Goal: Use online tool/utility: Utilize a website feature to perform a specific function

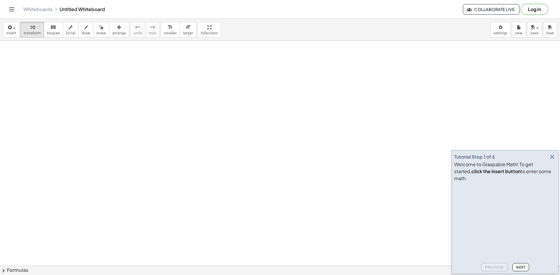
drag, startPoint x: 120, startPoint y: 63, endPoint x: 126, endPoint y: 73, distance: 11.6
click at [83, 27] on button "draw" at bounding box center [85, 30] width 15 height 16
drag, startPoint x: 119, startPoint y: 74, endPoint x: 122, endPoint y: 86, distance: 12.3
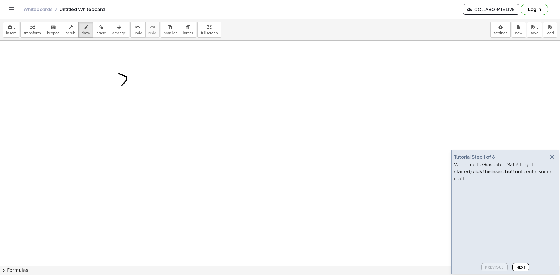
drag, startPoint x: 122, startPoint y: 86, endPoint x: 134, endPoint y: 82, distance: 13.5
drag, startPoint x: 139, startPoint y: 74, endPoint x: 142, endPoint y: 81, distance: 8.2
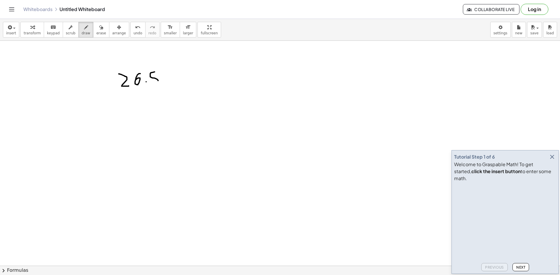
drag, startPoint x: 154, startPoint y: 72, endPoint x: 153, endPoint y: 84, distance: 11.7
drag, startPoint x: 95, startPoint y: 101, endPoint x: 95, endPoint y: 104, distance: 3.8
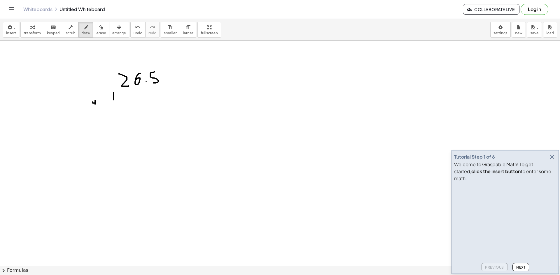
drag, startPoint x: 114, startPoint y: 92, endPoint x: 113, endPoint y: 103, distance: 11.1
drag, startPoint x: 122, startPoint y: 94, endPoint x: 124, endPoint y: 104, distance: 10.6
drag, startPoint x: 126, startPoint y: 97, endPoint x: 129, endPoint y: 97, distance: 3.3
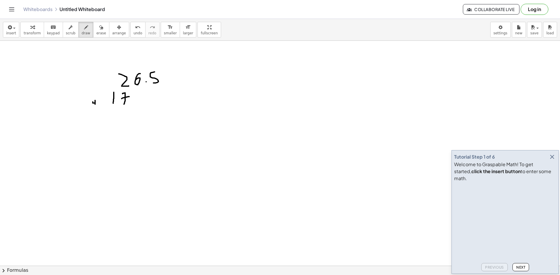
drag, startPoint x: 133, startPoint y: 91, endPoint x: 133, endPoint y: 102, distance: 11.4
drag, startPoint x: 144, startPoint y: 100, endPoint x: 149, endPoint y: 96, distance: 6.2
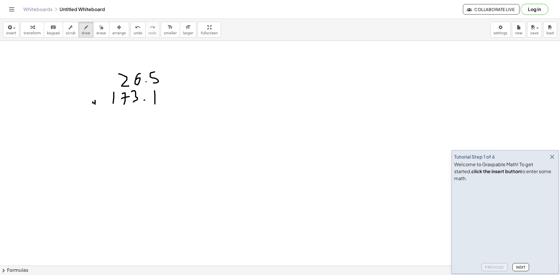
drag, startPoint x: 155, startPoint y: 97, endPoint x: 153, endPoint y: 106, distance: 9.0
drag, startPoint x: 104, startPoint y: 117, endPoint x: 186, endPoint y: 110, distance: 81.6
drag, startPoint x: 162, startPoint y: 118, endPoint x: 156, endPoint y: 130, distance: 13.3
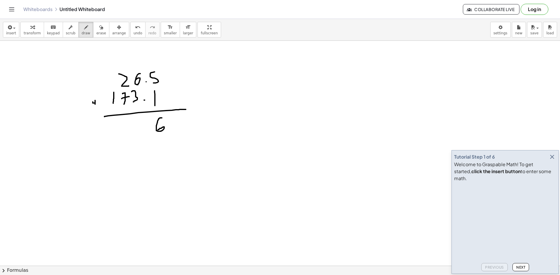
drag, startPoint x: 142, startPoint y: 119, endPoint x: 143, endPoint y: 131, distance: 12.3
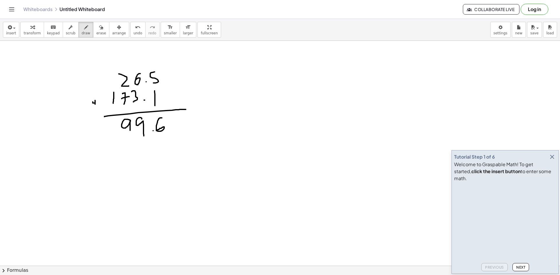
drag, startPoint x: 130, startPoint y: 121, endPoint x: 129, endPoint y: 131, distance: 10.8
drag, startPoint x: 115, startPoint y: 122, endPoint x: 113, endPoint y: 133, distance: 10.3
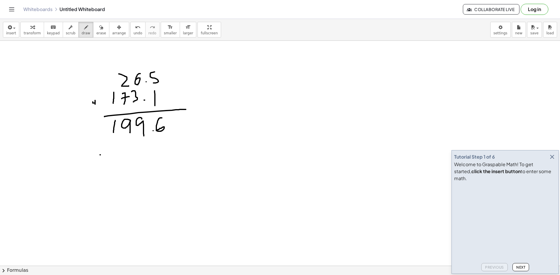
drag, startPoint x: 100, startPoint y: 155, endPoint x: 105, endPoint y: 150, distance: 7.2
drag, startPoint x: 102, startPoint y: 150, endPoint x: 102, endPoint y: 157, distance: 7.0
drag, startPoint x: 125, startPoint y: 139, endPoint x: 122, endPoint y: 153, distance: 14.4
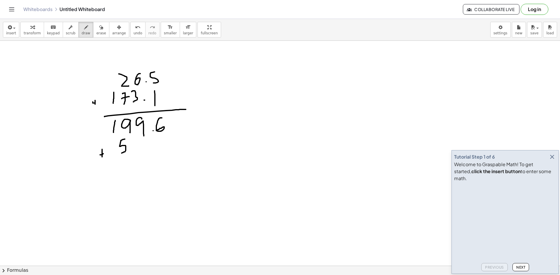
drag, startPoint x: 137, startPoint y: 140, endPoint x: 145, endPoint y: 152, distance: 14.1
drag, startPoint x: 149, startPoint y: 151, endPoint x: 157, endPoint y: 145, distance: 9.7
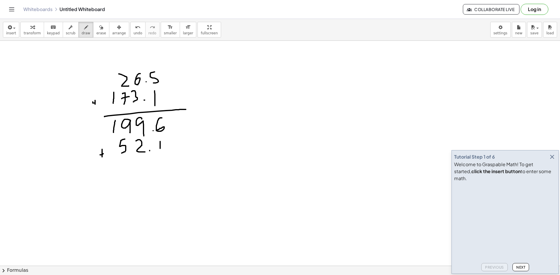
drag, startPoint x: 160, startPoint y: 142, endPoint x: 132, endPoint y: 164, distance: 35.5
drag, startPoint x: 115, startPoint y: 166, endPoint x: 192, endPoint y: 163, distance: 77.9
drag, startPoint x: 163, startPoint y: 170, endPoint x: 166, endPoint y: 182, distance: 12.1
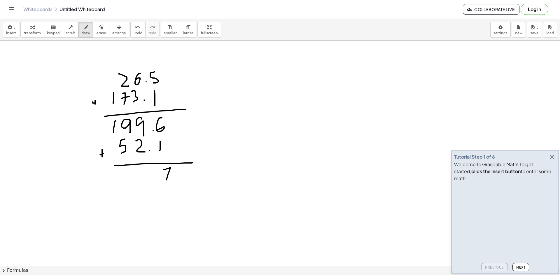
drag, startPoint x: 144, startPoint y: 170, endPoint x: 144, endPoint y: 180, distance: 9.3
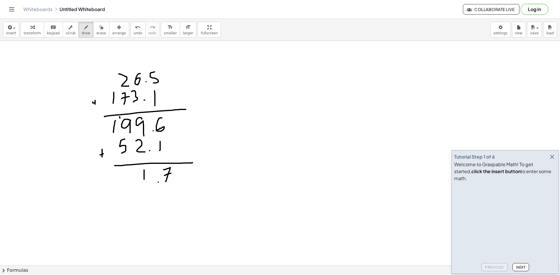
drag, startPoint x: 130, startPoint y: 170, endPoint x: 127, endPoint y: 181, distance: 11.3
drag, startPoint x: 111, startPoint y: 169, endPoint x: 120, endPoint y: 182, distance: 15.7
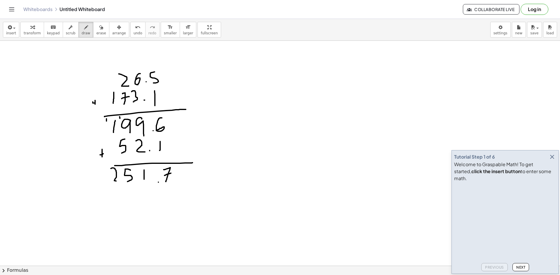
drag, startPoint x: 104, startPoint y: 192, endPoint x: 110, endPoint y: 192, distance: 5.8
drag, startPoint x: 106, startPoint y: 188, endPoint x: 107, endPoint y: 195, distance: 6.9
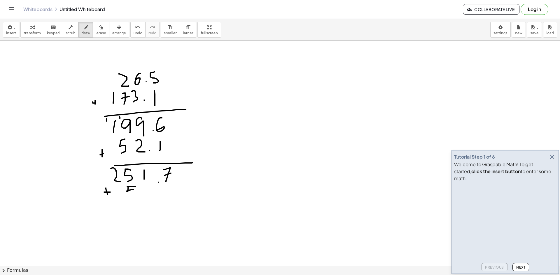
drag
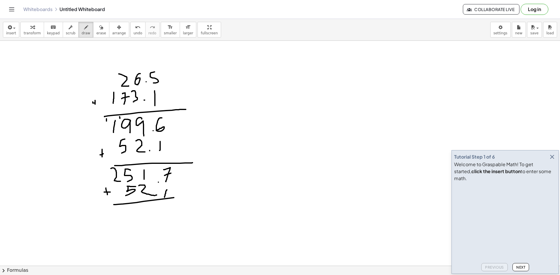
drag, startPoint x: 114, startPoint y: 205, endPoint x: 180, endPoint y: 197, distance: 66.3
drag, startPoint x: 145, startPoint y: 204, endPoint x: 143, endPoint y: 209, distance: 5.9
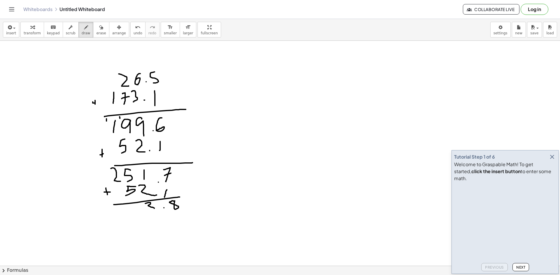
drag, startPoint x: 103, startPoint y: 165, endPoint x: 107, endPoint y: 172, distance: 8.5
drag, startPoint x: 119, startPoint y: 206, endPoint x: 121, endPoint y: 216, distance: 10.0
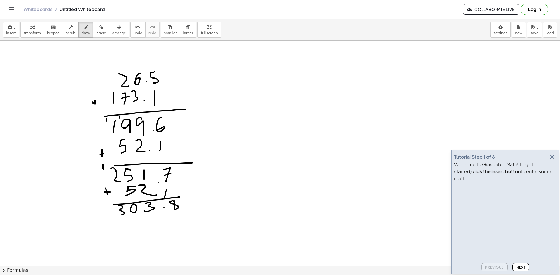
drag, startPoint x: 94, startPoint y: 227, endPoint x: 99, endPoint y: 226, distance: 5.9
drag, startPoint x: 94, startPoint y: 223, endPoint x: 136, endPoint y: 225, distance: 42.6
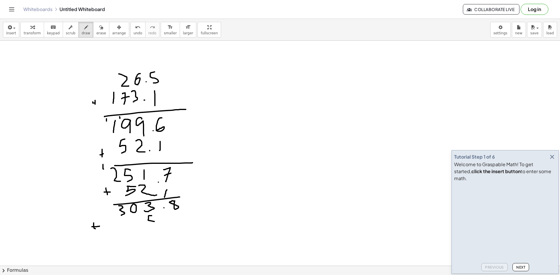
drag, startPoint x: 152, startPoint y: 216, endPoint x: 151, endPoint y: 226, distance: 10.5
drag, startPoint x: 171, startPoint y: 216, endPoint x: 180, endPoint y: 228, distance: 14.4
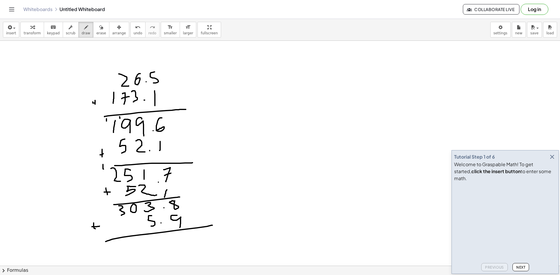
drag, startPoint x: 105, startPoint y: 242, endPoint x: 212, endPoint y: 226, distance: 107.9
drag, startPoint x: 181, startPoint y: 235, endPoint x: 186, endPoint y: 245, distance: 10.8
drag, startPoint x: 185, startPoint y: 240, endPoint x: 191, endPoint y: 239, distance: 6.1
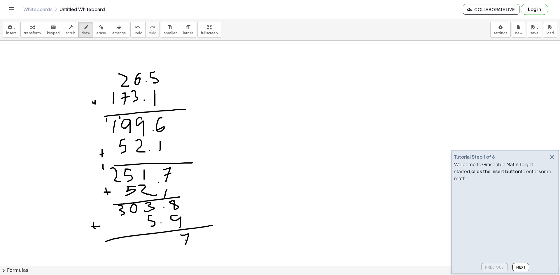
drag, startPoint x: 176, startPoint y: 244, endPoint x: 164, endPoint y: 231, distance: 18.4
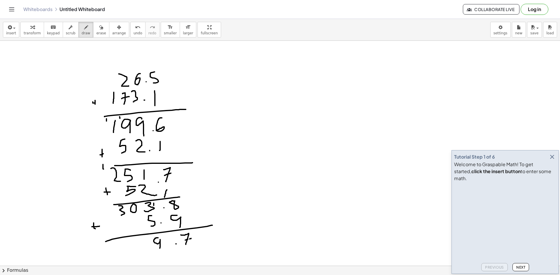
drag, startPoint x: 158, startPoint y: 238, endPoint x: 160, endPoint y: 249, distance: 10.6
drag, startPoint x: 131, startPoint y: 241, endPoint x: 134, endPoint y: 243, distance: 4.0
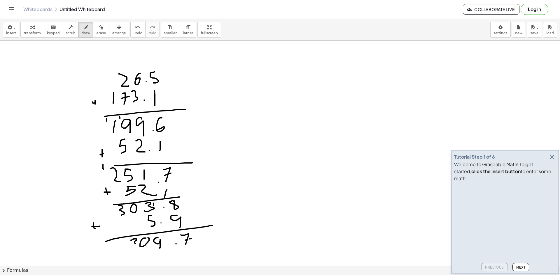
drag, startPoint x: 134, startPoint y: 243, endPoint x: 137, endPoint y: 245, distance: 3.5
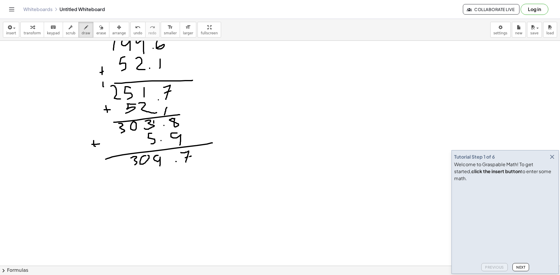
scroll to position [117, 0]
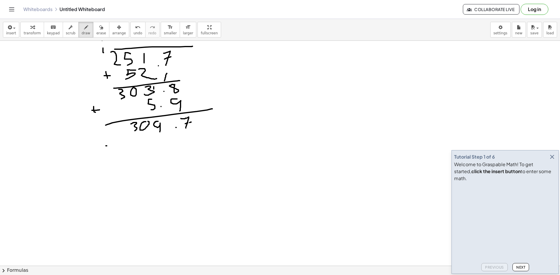
drag, startPoint x: 106, startPoint y: 146, endPoint x: 111, endPoint y: 146, distance: 5.0
click at [111, 146] on div at bounding box center [280, 168] width 560 height 488
drag, startPoint x: 104, startPoint y: 143, endPoint x: 106, endPoint y: 150, distance: 6.9
click at [106, 150] on div at bounding box center [280, 168] width 560 height 488
drag, startPoint x: 131, startPoint y: 139, endPoint x: 131, endPoint y: 152, distance: 13.1
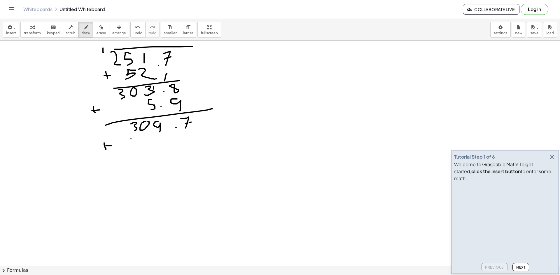
click at [131, 152] on div at bounding box center [280, 168] width 560 height 488
click at [138, 140] on div at bounding box center [280, 168] width 560 height 488
drag, startPoint x: 138, startPoint y: 140, endPoint x: 151, endPoint y: 145, distance: 14.0
click at [149, 147] on div at bounding box center [280, 168] width 560 height 488
drag, startPoint x: 160, startPoint y: 138, endPoint x: 155, endPoint y: 145, distance: 7.9
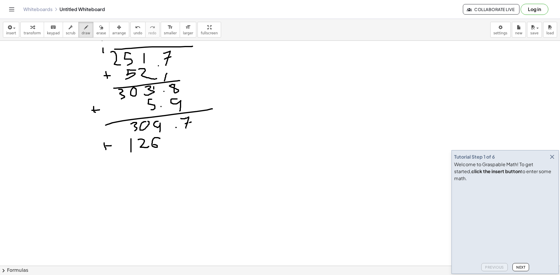
click at [152, 145] on div at bounding box center [280, 168] width 560 height 488
drag, startPoint x: 173, startPoint y: 143, endPoint x: 188, endPoint y: 138, distance: 16.3
click at [173, 143] on div at bounding box center [280, 168] width 560 height 488
drag, startPoint x: 194, startPoint y: 136, endPoint x: 189, endPoint y: 144, distance: 9.7
click at [189, 144] on div at bounding box center [280, 168] width 560 height 488
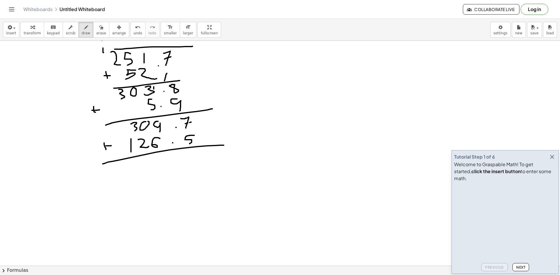
drag, startPoint x: 105, startPoint y: 163, endPoint x: 224, endPoint y: 145, distance: 120.0
click at [224, 145] on div at bounding box center [280, 168] width 560 height 488
click at [205, 162] on div at bounding box center [280, 168] width 560 height 488
click at [187, 162] on div at bounding box center [280, 168] width 560 height 488
click at [162, 118] on div at bounding box center [280, 168] width 560 height 488
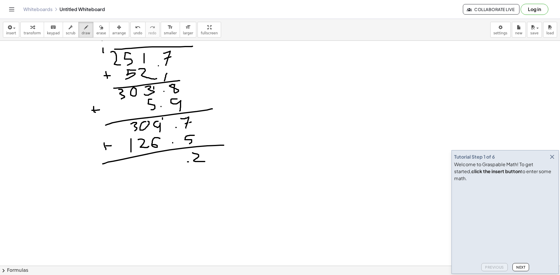
click at [162, 119] on div at bounding box center [280, 168] width 560 height 488
drag, startPoint x: 166, startPoint y: 157, endPoint x: 148, endPoint y: 147, distance: 20.9
click at [158, 169] on div at bounding box center [280, 168] width 560 height 488
click at [138, 121] on div at bounding box center [280, 168] width 560 height 488
drag, startPoint x: 146, startPoint y: 161, endPoint x: 147, endPoint y: 170, distance: 8.5
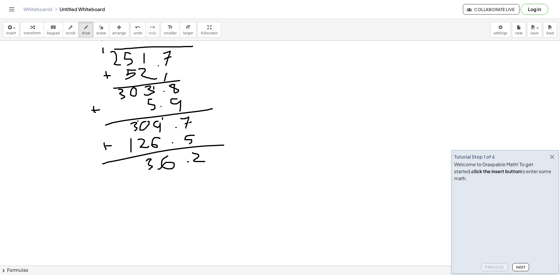
click at [149, 170] on div at bounding box center [280, 168] width 560 height 488
drag, startPoint x: 137, startPoint y: 159, endPoint x: 141, endPoint y: 163, distance: 6.2
click at [141, 163] on div at bounding box center [280, 168] width 560 height 488
drag, startPoint x: 139, startPoint y: 161, endPoint x: 140, endPoint y: 172, distance: 10.3
click at [140, 172] on div at bounding box center [280, 168] width 560 height 488
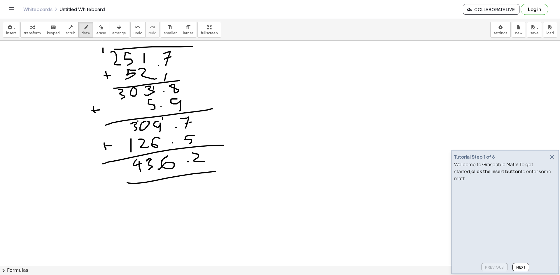
drag, startPoint x: 129, startPoint y: 183, endPoint x: 226, endPoint y: 170, distance: 98.8
click at [226, 170] on div at bounding box center [280, 168] width 560 height 488
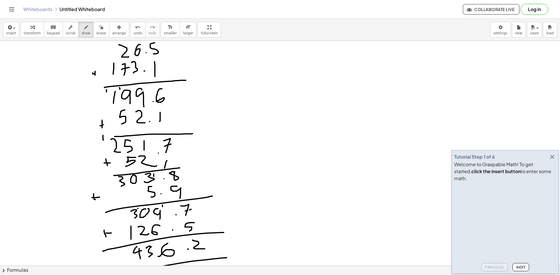
scroll to position [0, 0]
